Goal: Check status

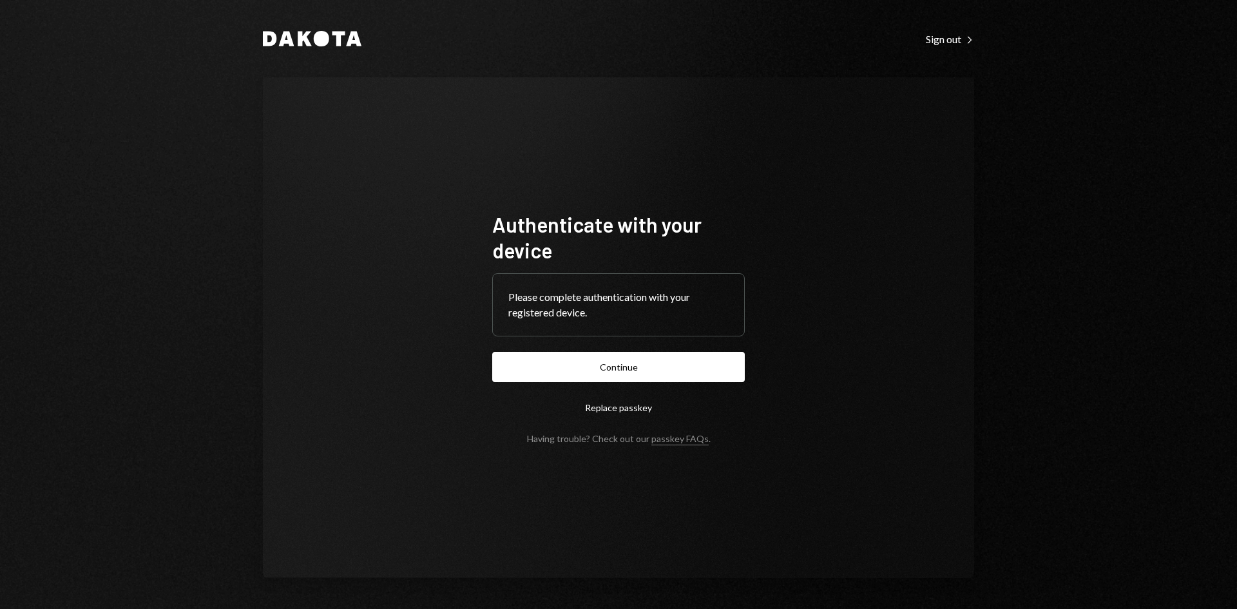
click at [708, 363] on button "Continue" at bounding box center [618, 367] width 252 height 30
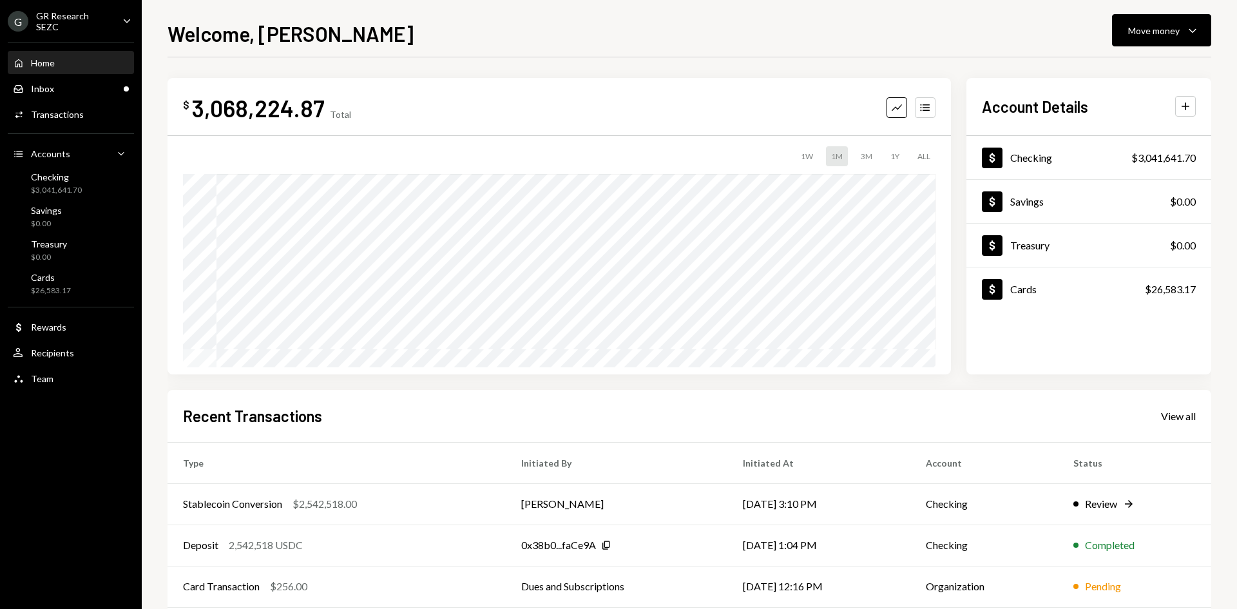
click at [46, 99] on div "Home Home Inbox Inbox Activities Transactions Accounts Accounts Caret Down Chec…" at bounding box center [71, 213] width 142 height 357
click at [50, 87] on div "Inbox" at bounding box center [42, 88] width 23 height 11
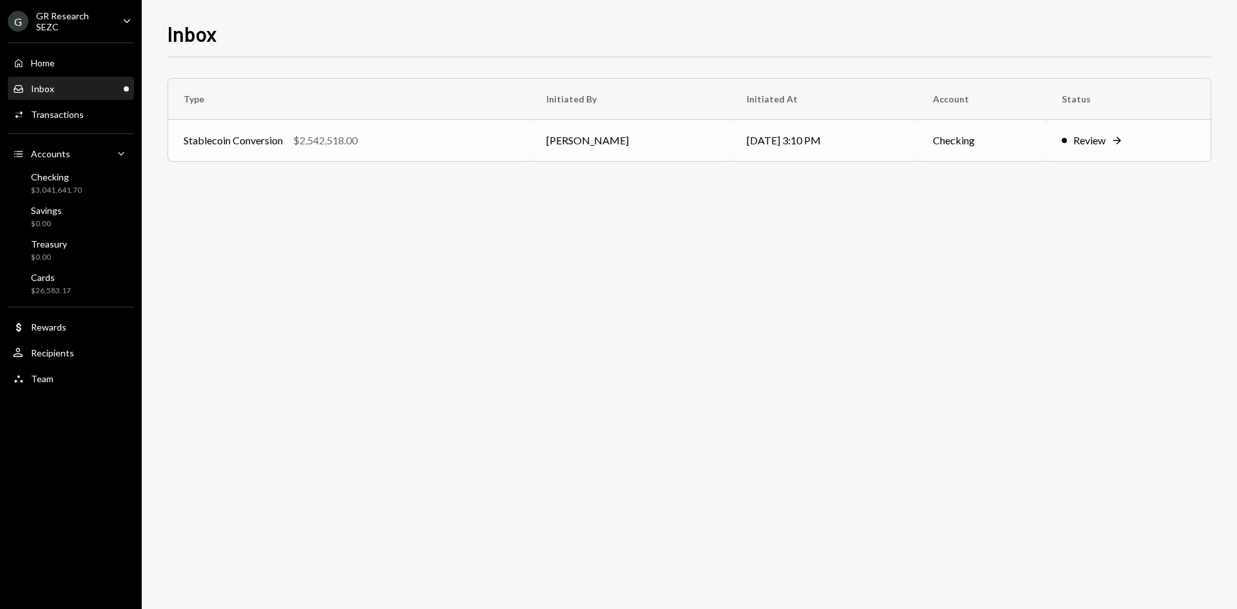
click at [778, 146] on td "[DATE] 3:10 PM" at bounding box center [824, 140] width 186 height 41
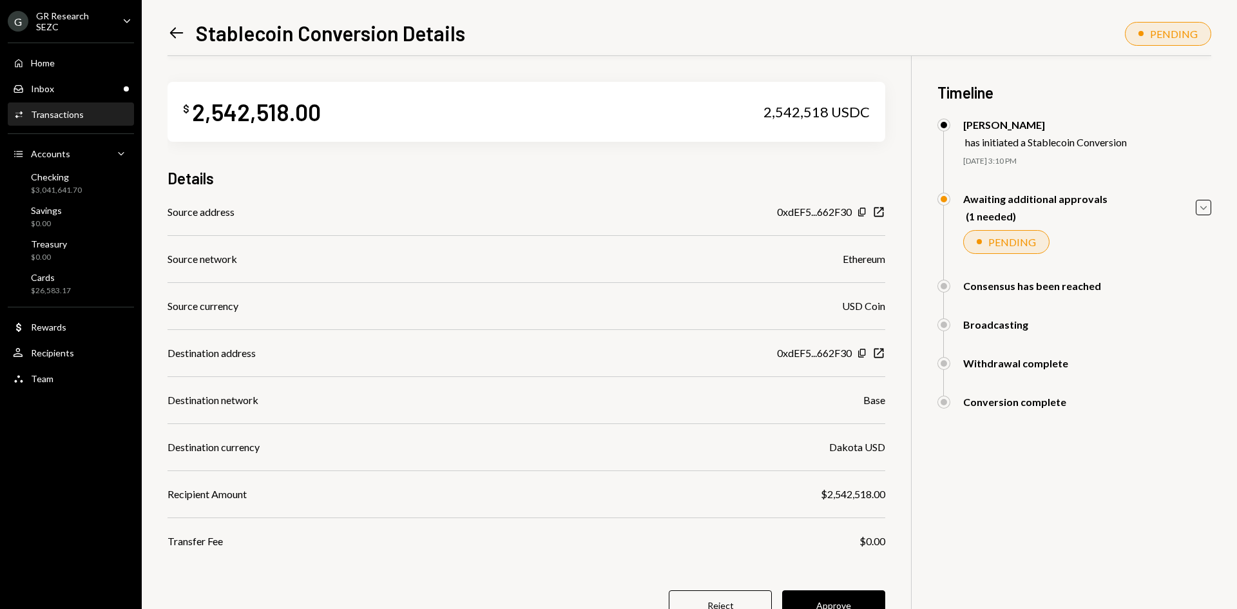
scroll to position [56, 0]
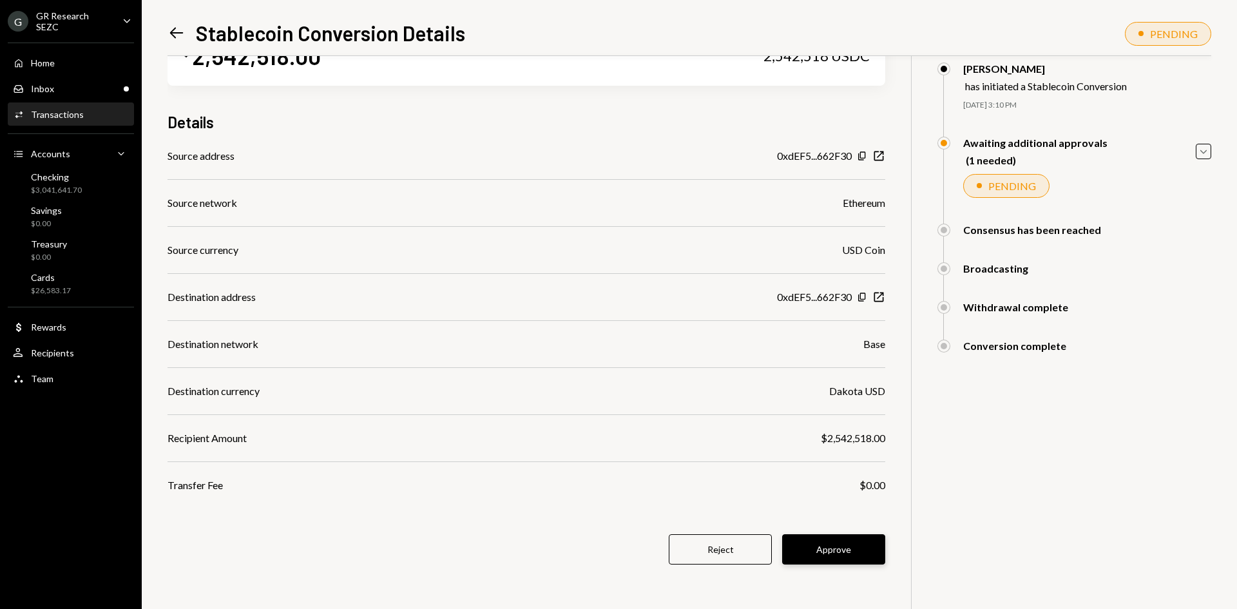
click at [868, 541] on button "Approve" at bounding box center [833, 549] width 103 height 30
